Goal: Task Accomplishment & Management: Use online tool/utility

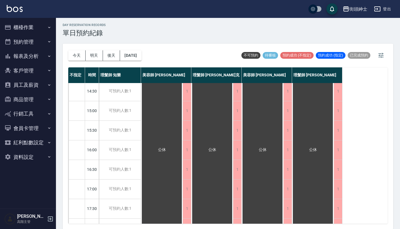
scroll to position [127, 0]
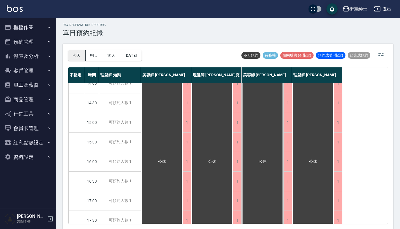
click at [79, 57] on button "今天" at bounding box center [76, 55] width 17 height 10
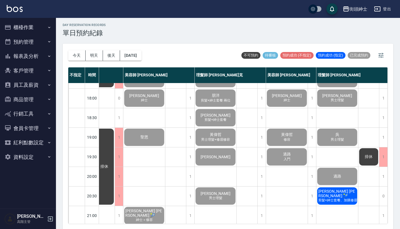
scroll to position [267, 50]
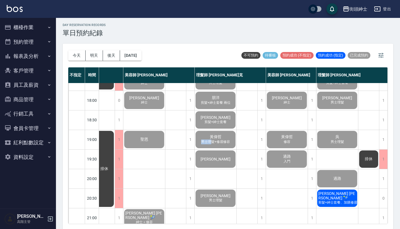
click at [210, 140] on span "男士理髮+修眉修容" at bounding box center [215, 142] width 31 height 5
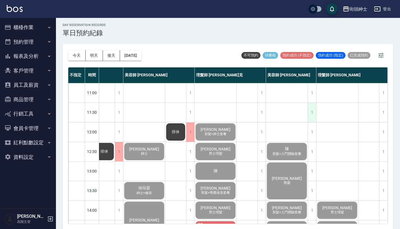
scroll to position [0, 50]
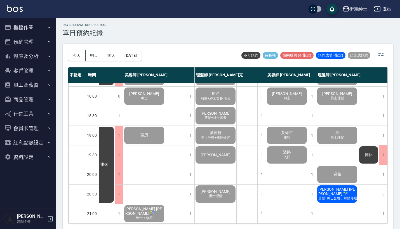
scroll to position [276, 50]
click at [35, 24] on button "櫃檯作業" at bounding box center [28, 27] width 52 height 15
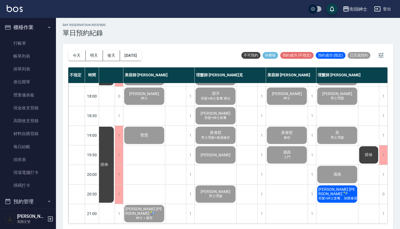
click at [35, 24] on button "櫃檯作業" at bounding box center [28, 27] width 52 height 15
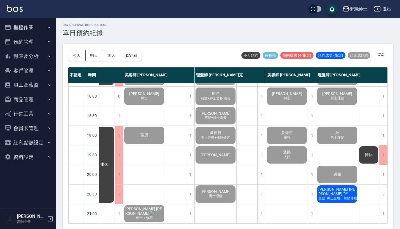
click at [43, 41] on button "預約管理" at bounding box center [28, 42] width 52 height 15
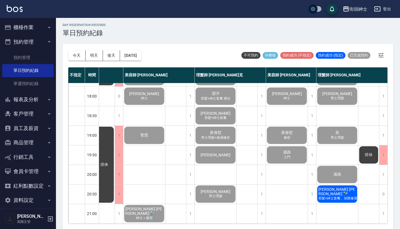
click at [43, 43] on button "預約管理" at bounding box center [28, 42] width 52 height 15
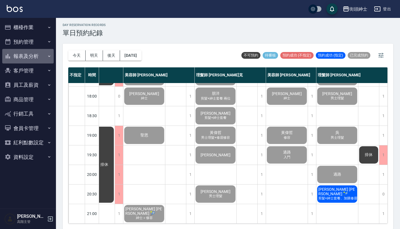
click at [51, 58] on icon "button" at bounding box center [49, 56] width 4 height 4
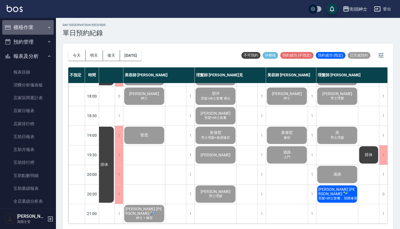
click at [44, 31] on button "櫃檯作業" at bounding box center [28, 27] width 52 height 15
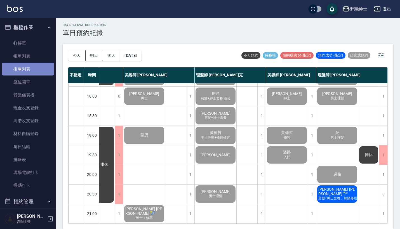
click at [43, 63] on link "掛單列表" at bounding box center [28, 69] width 52 height 13
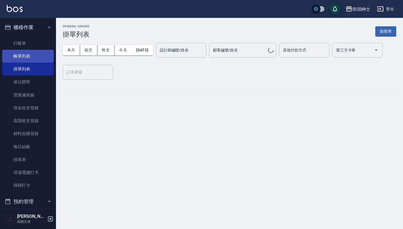
click at [42, 52] on link "帳單列表" at bounding box center [28, 56] width 52 height 13
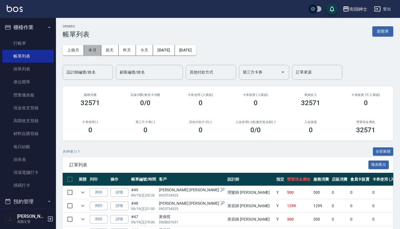
click at [96, 50] on button "本月" at bounding box center [92, 50] width 17 height 10
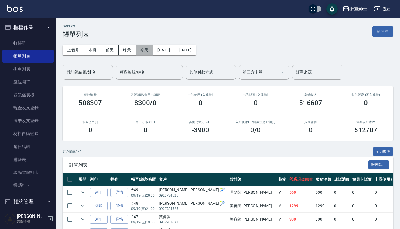
click at [148, 51] on button "今天" at bounding box center [144, 50] width 17 height 10
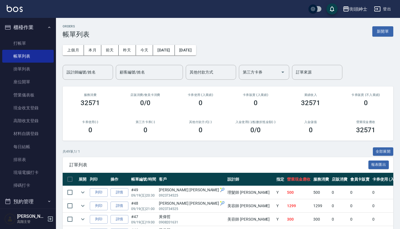
click at [34, 27] on button "櫃檯作業" at bounding box center [28, 27] width 52 height 15
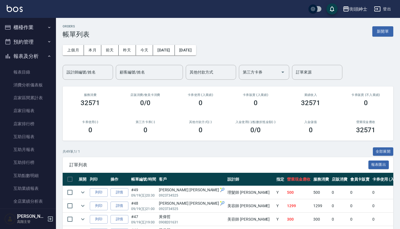
click at [47, 43] on icon "button" at bounding box center [49, 41] width 4 height 4
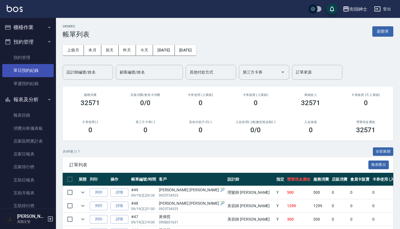
click at [48, 68] on link "單日預約紀錄" at bounding box center [28, 70] width 52 height 13
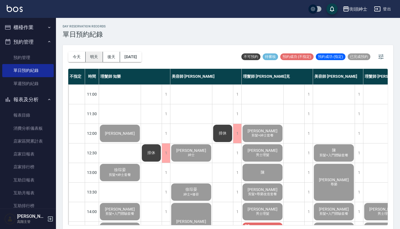
click at [91, 54] on button "明天" at bounding box center [94, 57] width 17 height 10
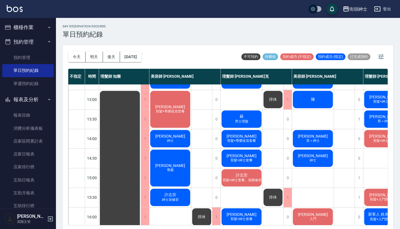
scroll to position [62, 0]
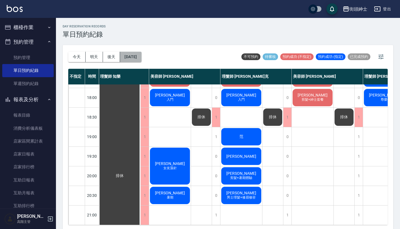
click at [141, 59] on button "[DATE]" at bounding box center [130, 57] width 21 height 10
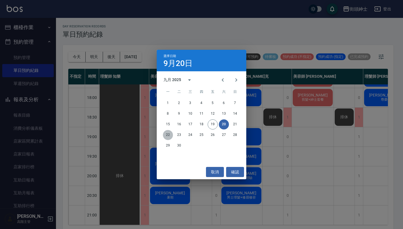
click at [169, 136] on button "22" at bounding box center [168, 135] width 10 height 10
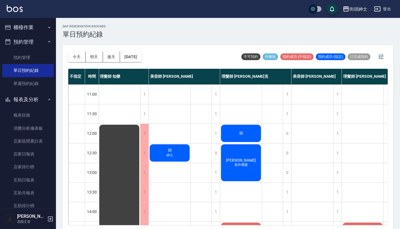
scroll to position [0, 1]
